Goal: Information Seeking & Learning: Learn about a topic

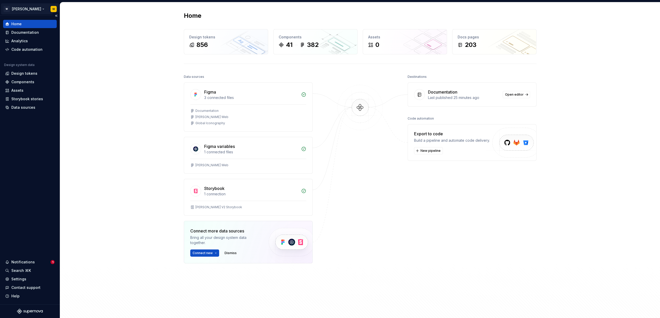
click at [19, 9] on html "W [PERSON_NAME] W Home Documentation Analytics Code automation Design system da…" at bounding box center [330, 159] width 660 height 318
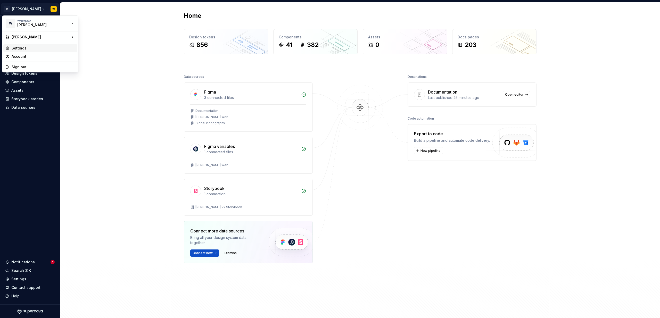
click at [21, 47] on div "Settings" at bounding box center [43, 48] width 63 height 5
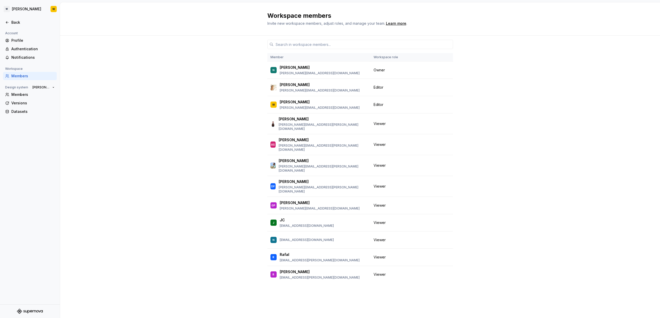
click at [190, 80] on div "Member Workspace role N [PERSON_NAME] [PERSON_NAME][EMAIL_ADDRESS][DOMAIN_NAME]…" at bounding box center [360, 177] width 600 height 282
click at [15, 22] on div "Back" at bounding box center [32, 22] width 43 height 5
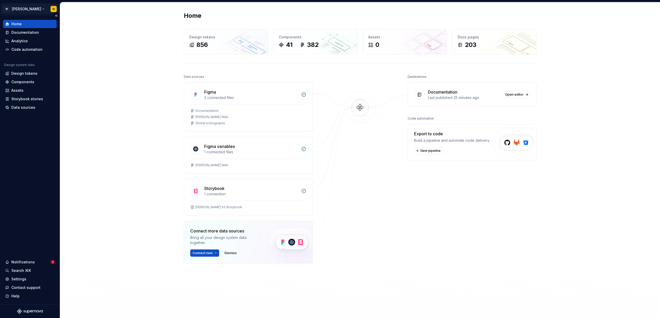
click at [15, 8] on html "W [PERSON_NAME] W Home Documentation Analytics Code automation Design system da…" at bounding box center [330, 159] width 660 height 318
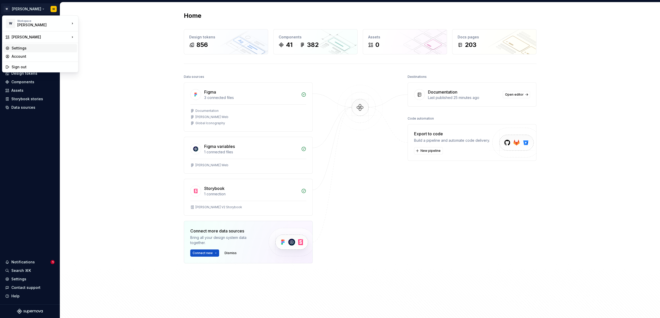
click at [29, 46] on div "Settings" at bounding box center [43, 48] width 63 height 5
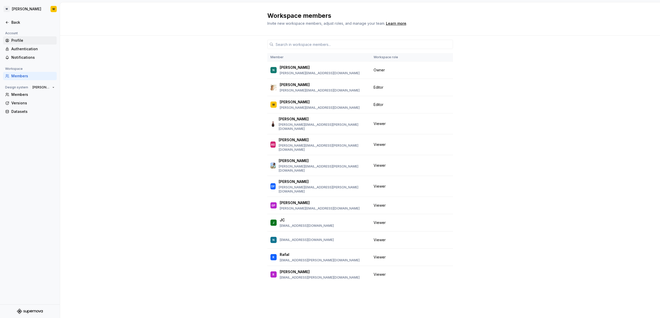
click at [22, 40] on div "Profile" at bounding box center [32, 40] width 43 height 5
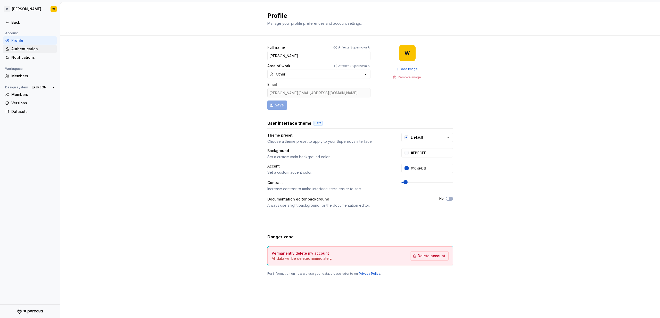
click at [22, 48] on div "Authentication" at bounding box center [32, 48] width 43 height 5
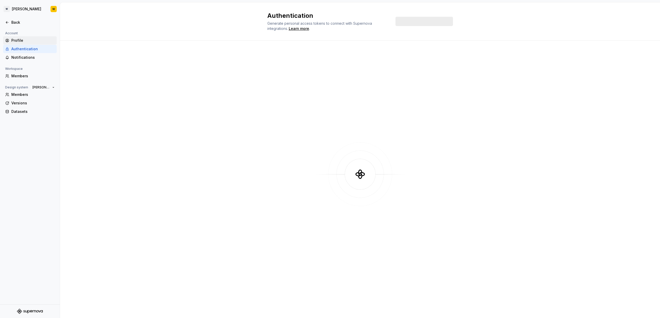
click at [22, 39] on div "Profile" at bounding box center [32, 40] width 43 height 5
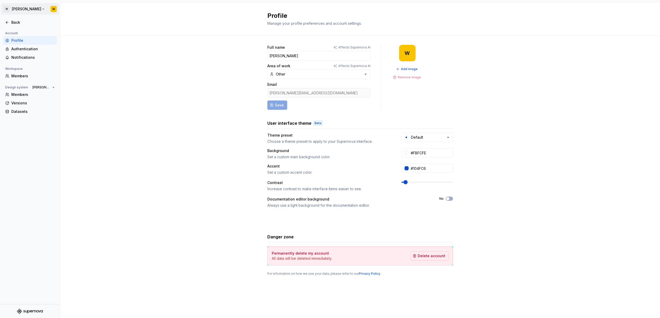
click at [16, 8] on html "[PERSON_NAME] W Back Account Profile Authentication Notifications Workspace Mem…" at bounding box center [330, 159] width 660 height 318
click at [99, 62] on html "[PERSON_NAME] W Back Account Profile Authentication Notifications Workspace Mem…" at bounding box center [330, 159] width 660 height 318
click at [16, 23] on div "Back" at bounding box center [32, 22] width 43 height 5
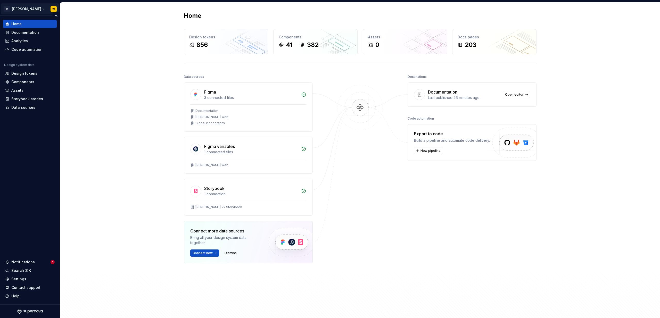
click at [19, 9] on html "W [PERSON_NAME] W Home Documentation Analytics Code automation Design system da…" at bounding box center [330, 159] width 660 height 318
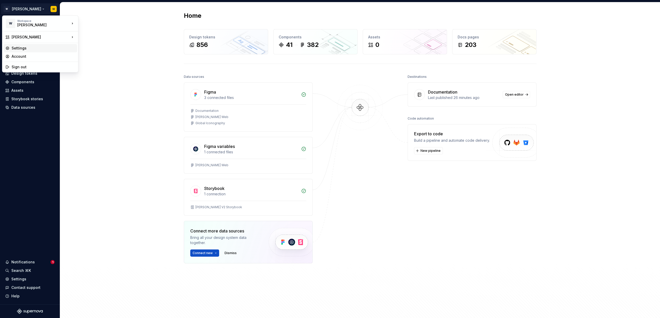
click at [26, 48] on div "Settings" at bounding box center [43, 48] width 63 height 5
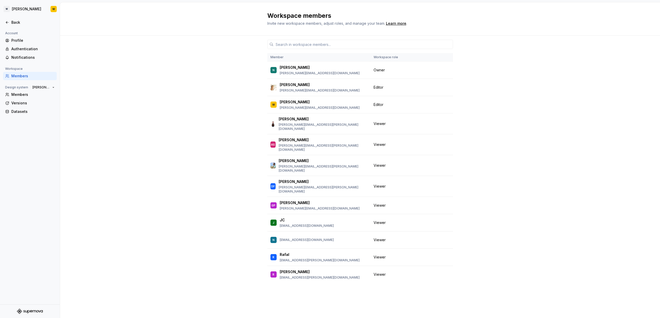
click at [22, 311] on icon "Supernova Logo" at bounding box center [30, 311] width 26 height 5
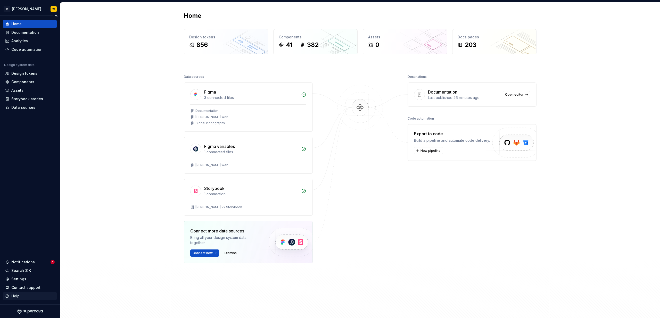
click at [16, 294] on div "Help" at bounding box center [15, 296] width 8 height 5
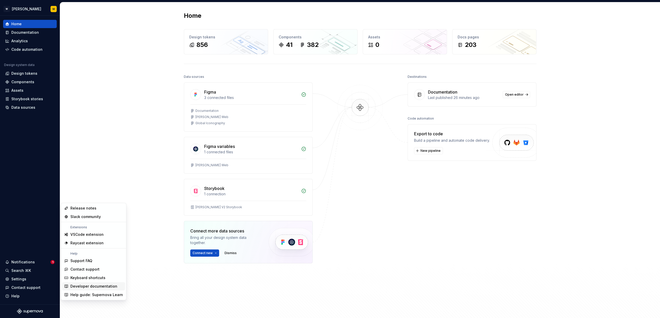
click at [90, 286] on div "Developer documentation" at bounding box center [93, 286] width 47 height 5
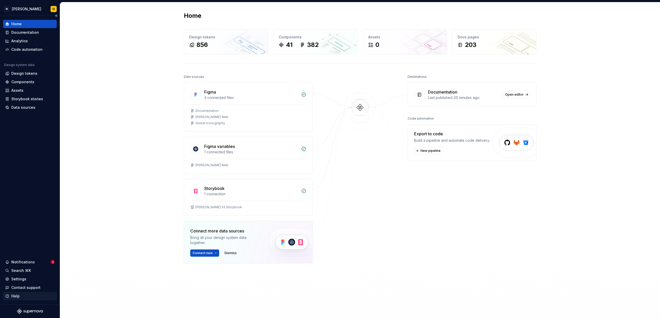
click at [20, 295] on div "Help" at bounding box center [29, 296] width 49 height 5
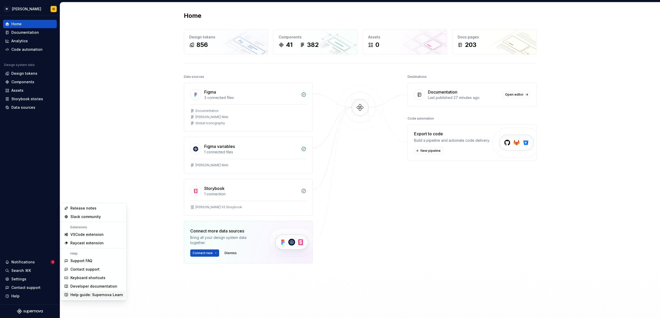
click at [90, 295] on div "Help guide: Supernova Learn" at bounding box center [96, 294] width 53 height 5
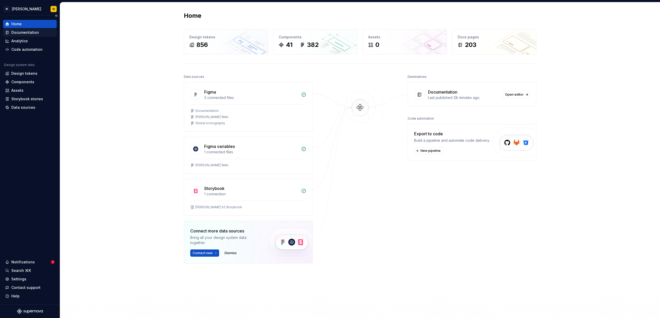
click at [25, 33] on div "Documentation" at bounding box center [25, 32] width 28 height 5
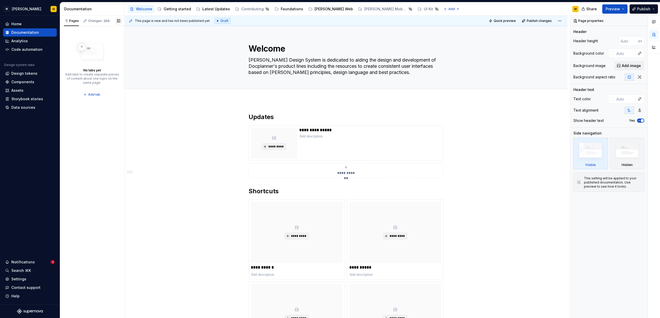
click at [120, 20] on button "button" at bounding box center [118, 20] width 7 height 7
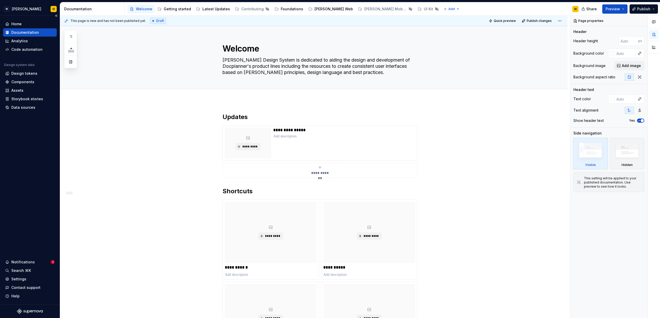
click at [26, 31] on div "Documentation" at bounding box center [25, 32] width 28 height 5
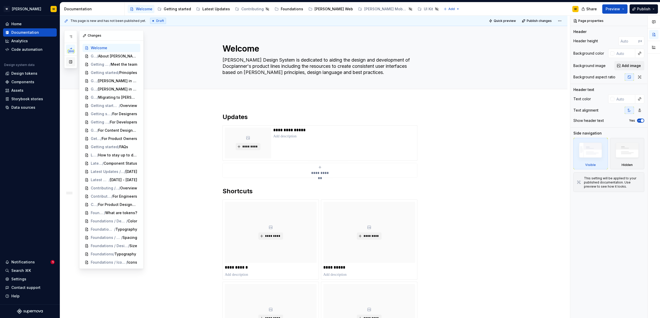
click at [71, 62] on button "button" at bounding box center [70, 61] width 9 height 9
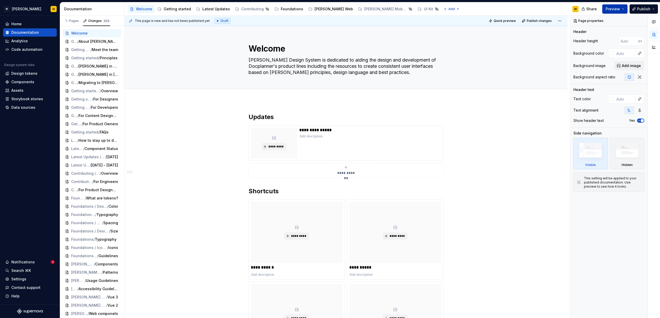
click at [611, 8] on span "Preview" at bounding box center [612, 8] width 14 height 5
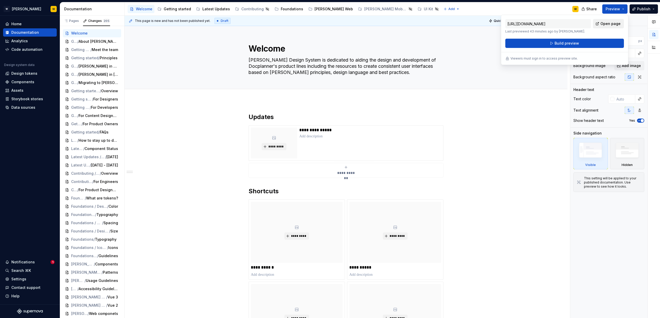
click at [608, 25] on span "Open page" at bounding box center [610, 23] width 20 height 5
type textarea "*"
